Goal: Transaction & Acquisition: Download file/media

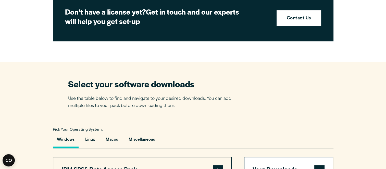
scroll to position [339, 0]
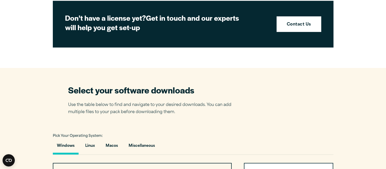
drag, startPoint x: 67, startPoint y: 72, endPoint x: 182, endPoint y: -17, distance: 145.3
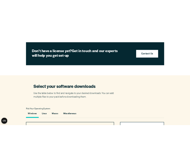
scroll to position [187, 0]
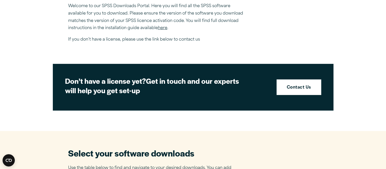
drag, startPoint x: 182, startPoint y: -17, endPoint x: 247, endPoint y: 36, distance: 84.4
click at [247, 36] on section "Welcome to our IBM SPSS Customer Downloads Portal Welcome to our SPSS Downloads…" at bounding box center [193, 8] width 250 height 69
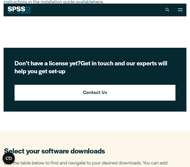
click at [103, 49] on section "Don’t have a license yet? Get in touch and our experts will help you get set-up…" at bounding box center [95, 80] width 183 height 64
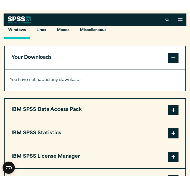
scroll to position [370, 0]
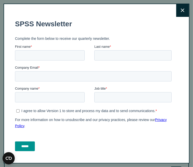
click at [177, 9] on button "Close" at bounding box center [183, 10] width 13 height 13
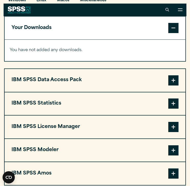
scroll to position [390, 0]
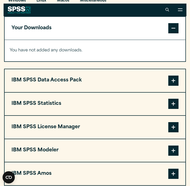
click at [176, 103] on span at bounding box center [173, 104] width 10 height 10
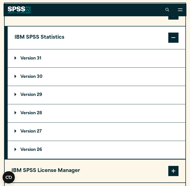
scroll to position [456, 0]
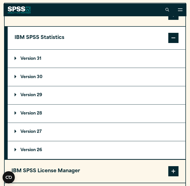
click at [69, 63] on summary "Version 31" at bounding box center [96, 59] width 177 height 18
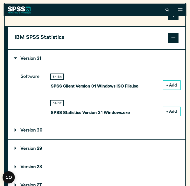
click at [174, 109] on button "+ Add" at bounding box center [171, 111] width 17 height 9
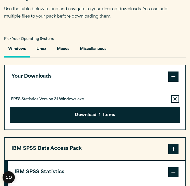
scroll to position [383, 0]
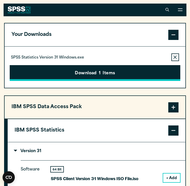
click at [109, 75] on button "Download 1 Items" at bounding box center [95, 73] width 170 height 16
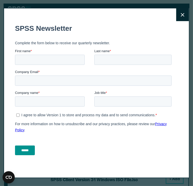
click at [50, 93] on form "SPSS Newsletter Complete the form below to receive our quarterly newsletter. Fi…" at bounding box center [94, 89] width 159 height 140
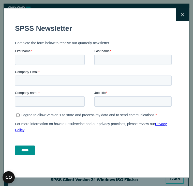
click at [177, 14] on button "Close" at bounding box center [183, 14] width 13 height 13
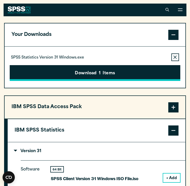
click at [102, 73] on button "Download 1 Items" at bounding box center [95, 73] width 170 height 16
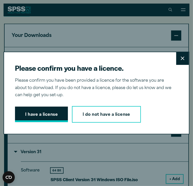
click at [40, 115] on button "I have a license" at bounding box center [41, 115] width 53 height 16
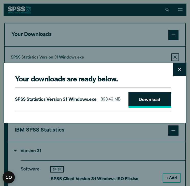
click at [138, 105] on link "Download" at bounding box center [149, 100] width 42 height 16
drag, startPoint x: 86, startPoint y: 63, endPoint x: 150, endPoint y: 77, distance: 66.0
click at [150, 77] on div "Your downloads are ready below. Close SPSS Statistics Version 31 Windows.exe 89…" at bounding box center [95, 93] width 183 height 61
click at [150, 77] on h2 "Your downloads are ready below." at bounding box center [93, 78] width 156 height 9
click at [169, 63] on div "Your downloads are ready below. Close SPSS Statistics Version 31 Windows.exe 89…" at bounding box center [95, 93] width 183 height 61
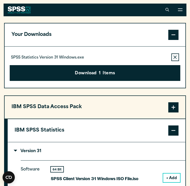
click at [151, 37] on div "Your downloads are ready below. Close SPSS Statistics Version 31 Windows.exe 89…" at bounding box center [95, 93] width 190 height 186
